Goal: Information Seeking & Learning: Find specific fact

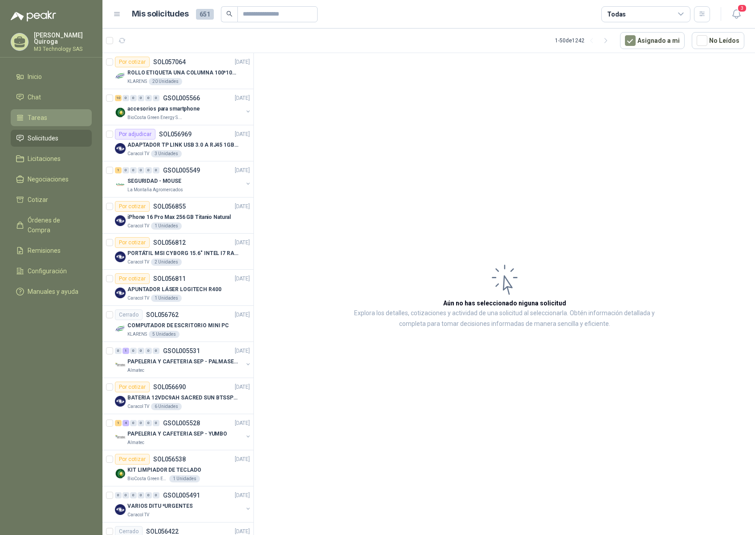
click at [54, 113] on li "Tareas" at bounding box center [51, 118] width 70 height 10
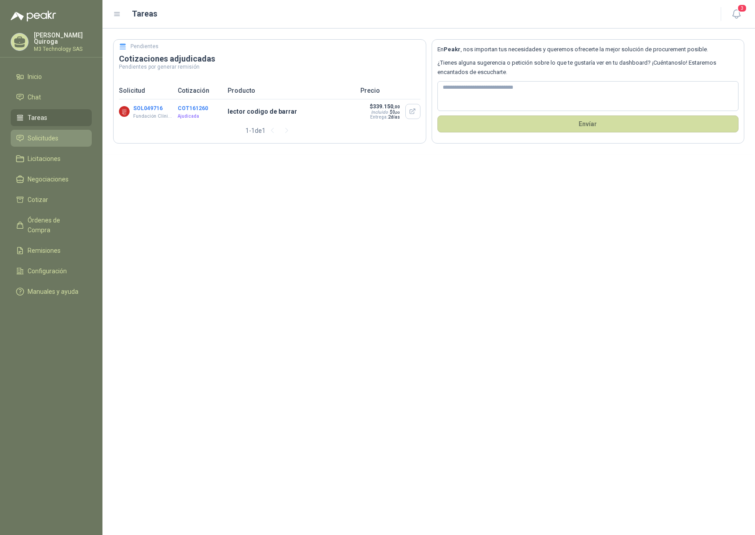
click at [53, 134] on span "Solicitudes" at bounding box center [43, 138] width 31 height 10
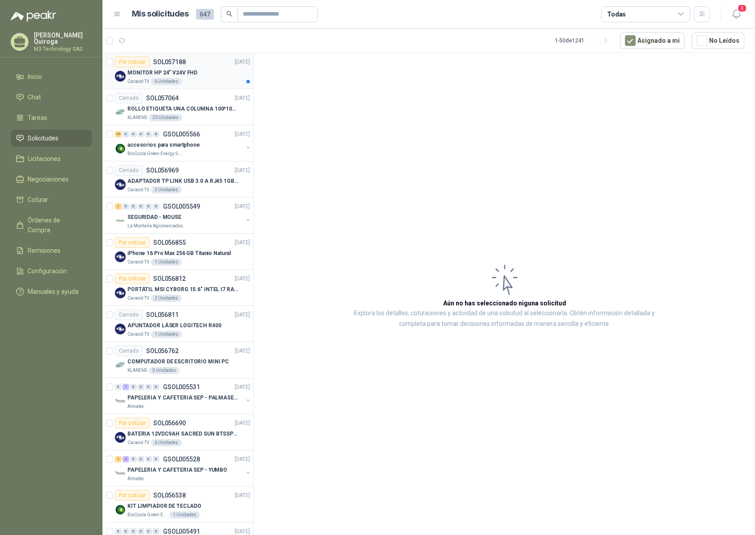
click at [205, 73] on div "MONITOR HP 24" V24V FHD" at bounding box center [188, 72] width 122 height 11
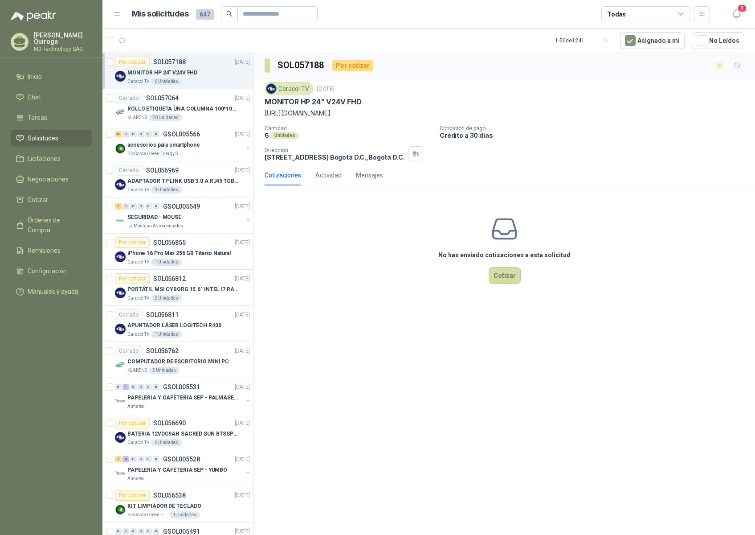
click at [266, 114] on p "[URL][DOMAIN_NAME]" at bounding box center [505, 113] width 480 height 10
click at [192, 169] on div "Cerrado SOL056969 [DATE]" at bounding box center [182, 170] width 135 height 11
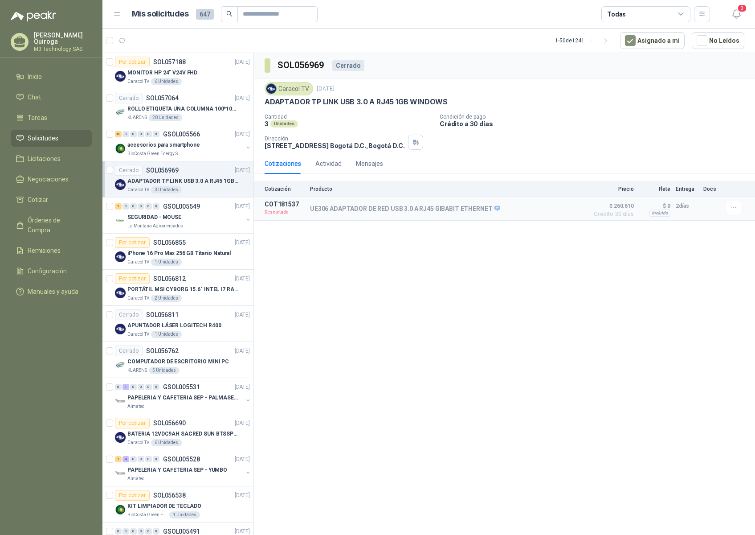
drag, startPoint x: 264, startPoint y: 101, endPoint x: 441, endPoint y: 94, distance: 177.4
click at [441, 94] on div "Caracol TV [DATE] ADAPTADOR TP LINK USB 3.0 A RJ45 1GB WINDOWS Cantidad 3 Unida…" at bounding box center [504, 115] width 501 height 75
click at [462, 83] on div "Caracol TV [DATE]" at bounding box center [505, 88] width 480 height 13
click at [211, 78] on div "MONITOR HP 24" V24V FHD" at bounding box center [188, 72] width 122 height 11
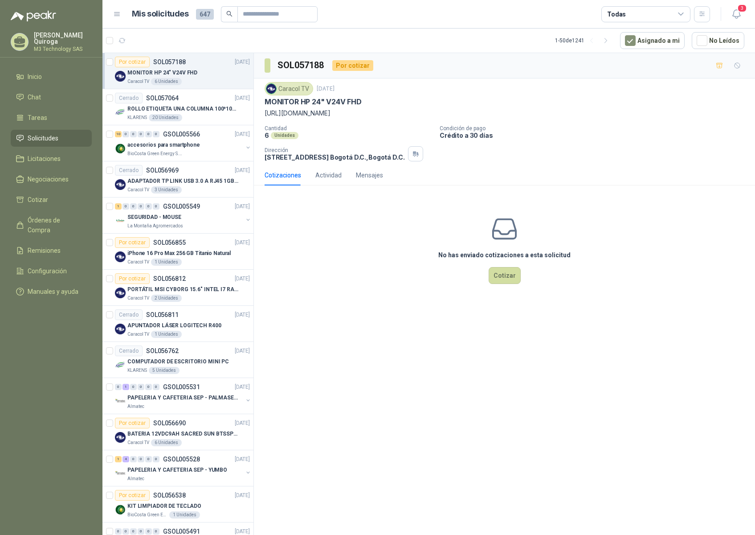
drag, startPoint x: 263, startPoint y: 112, endPoint x: 581, endPoint y: 109, distance: 317.6
click at [581, 109] on div "Caracol TV [DATE] MONITOR HP 24" V24V FHD [URL][DOMAIN_NAME] Cantidad 6 Unidade…" at bounding box center [504, 121] width 501 height 86
copy p "[URL][DOMAIN_NAME]"
